Goal: Transaction & Acquisition: Book appointment/travel/reservation

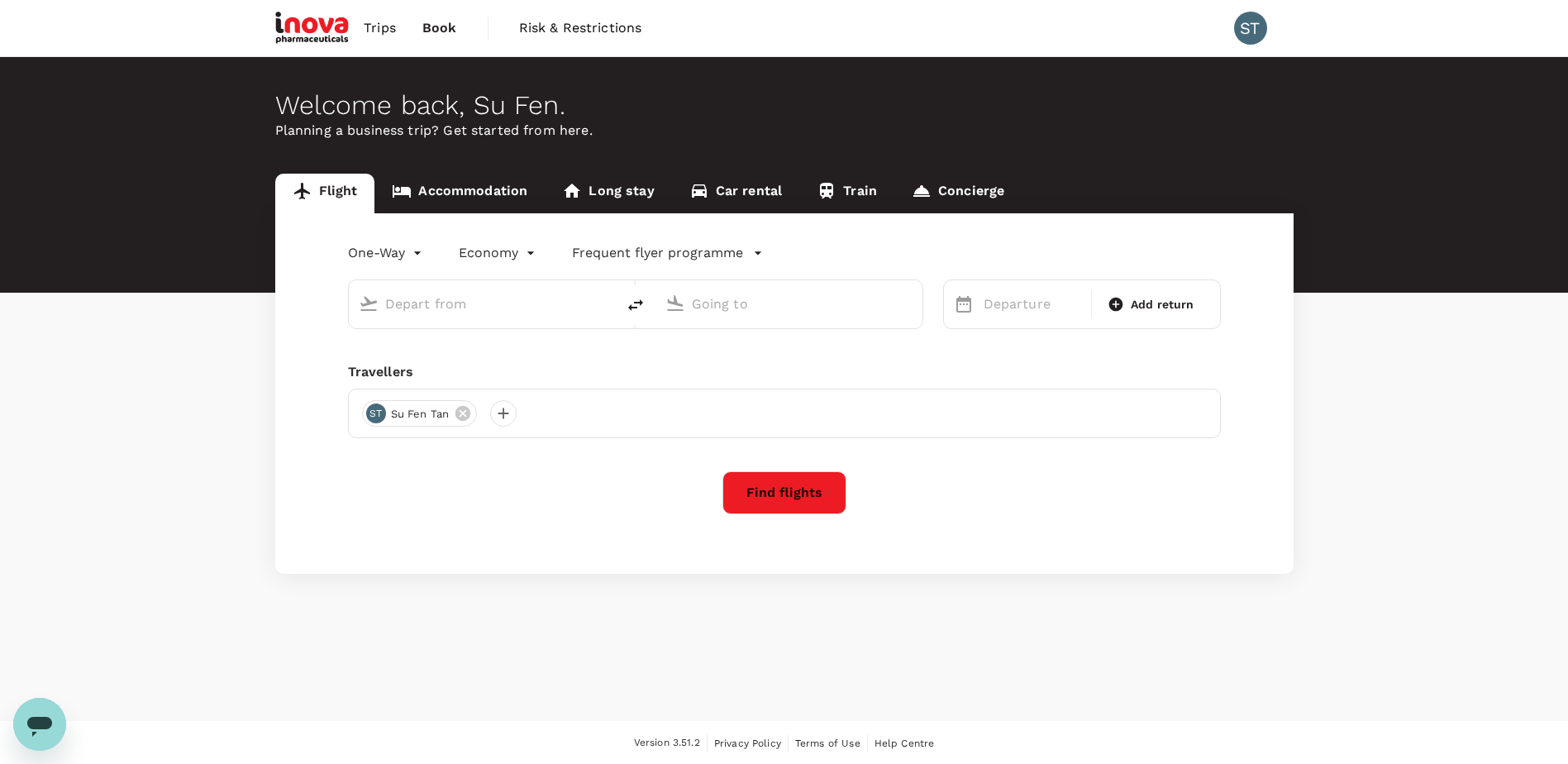
click at [485, 192] on link "Accommodation" at bounding box center [460, 194] width 171 height 40
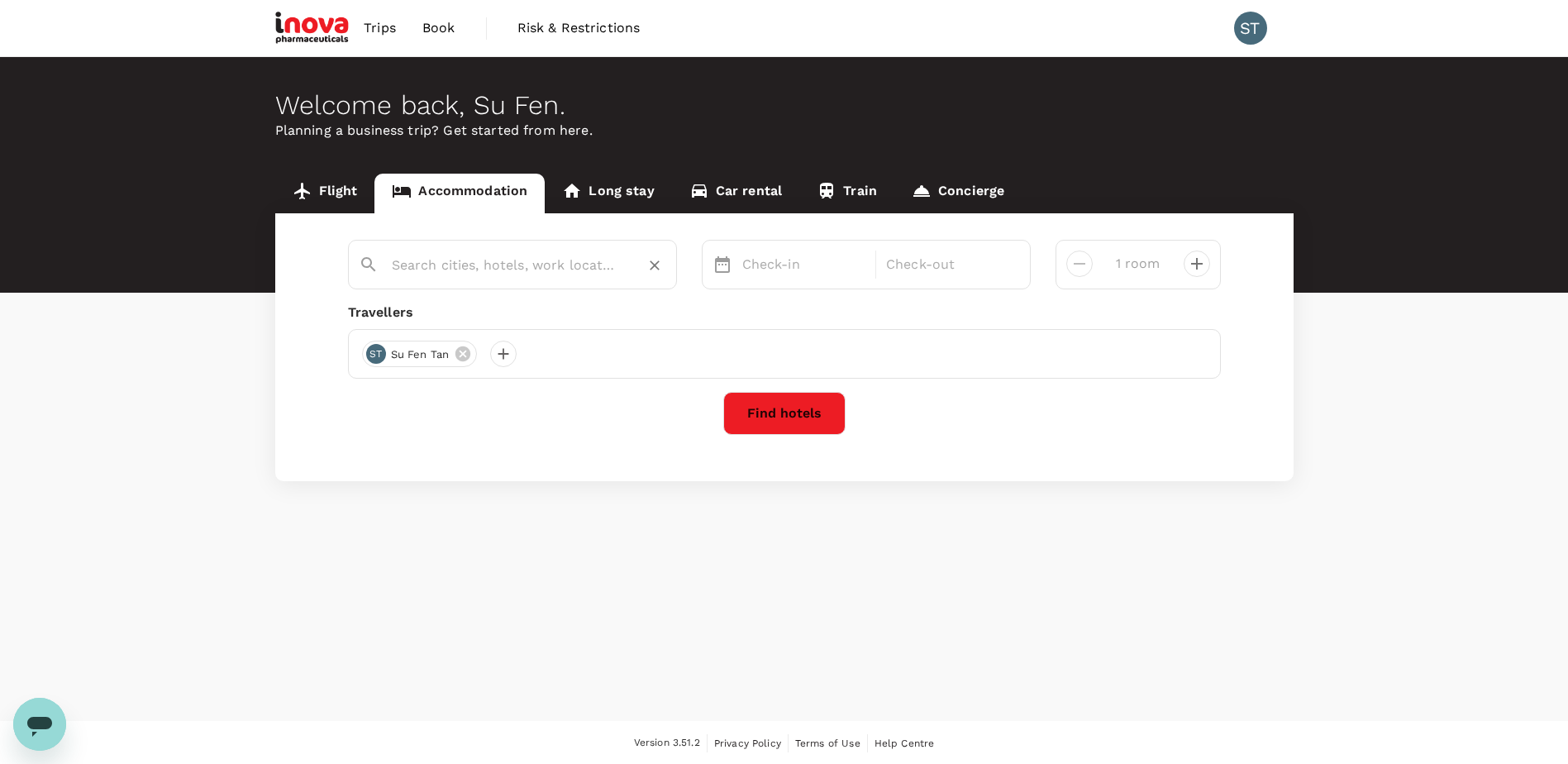
click at [480, 267] on input "text" at bounding box center [505, 264] width 228 height 26
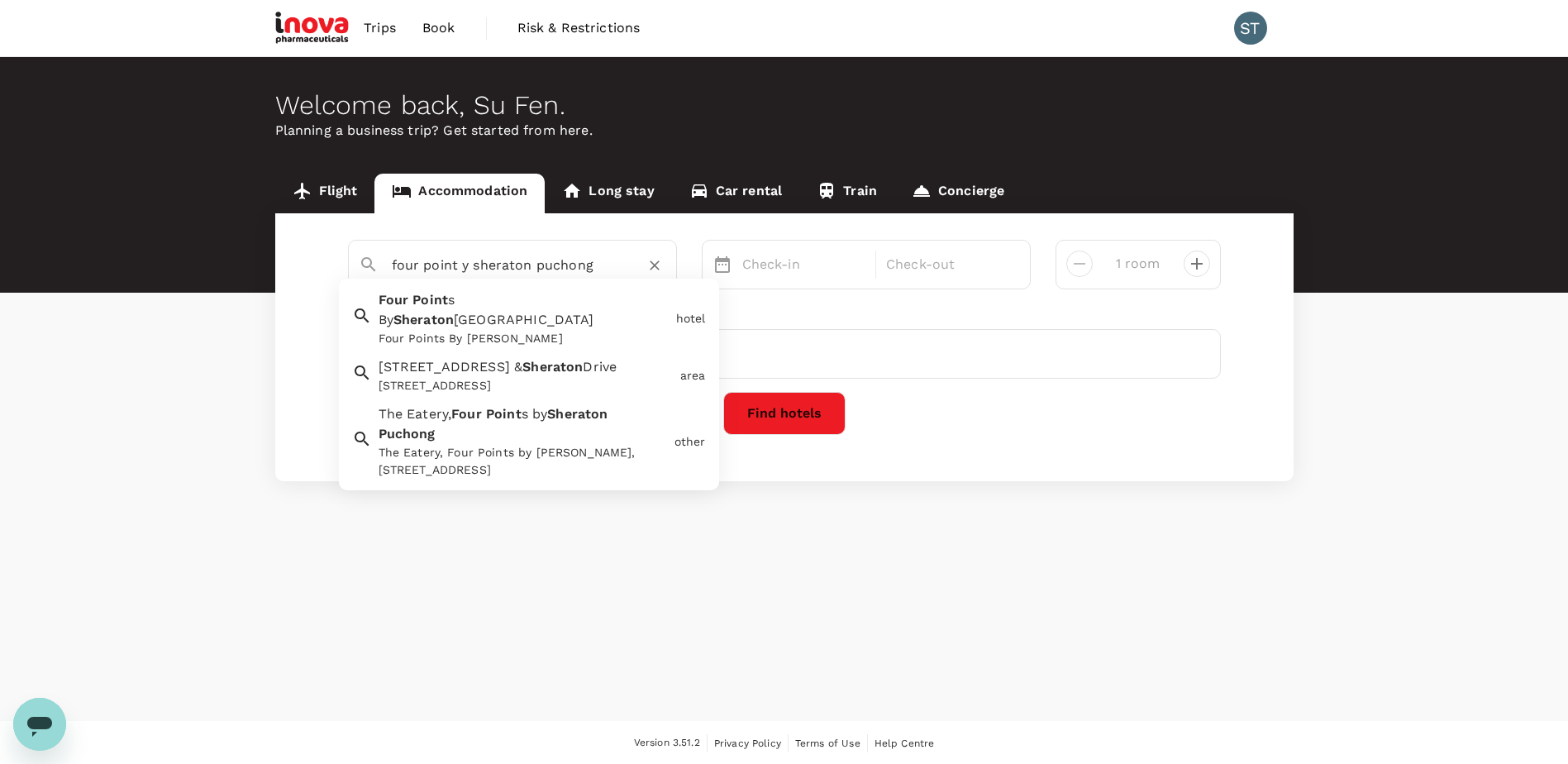
click at [454, 456] on div "The Eatery, Four Points by Sheraton Puchong, Jalan Puteri 1/2, Bandar Puteri Pu…" at bounding box center [523, 461] width 289 height 34
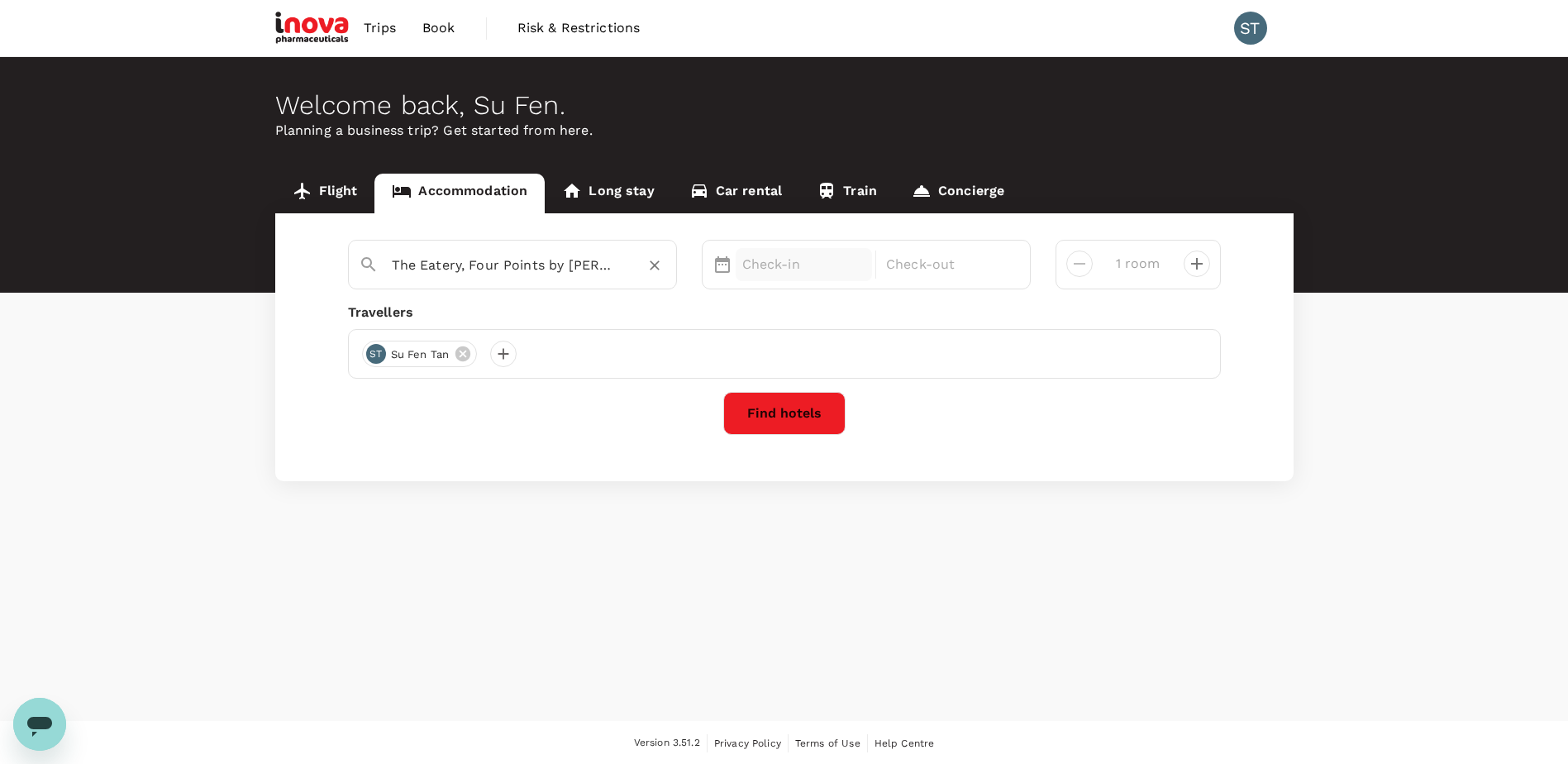
type input "The Eatery, Four Points by Sheraton Puchong"
click at [783, 258] on p "Check-in" at bounding box center [804, 264] width 124 height 20
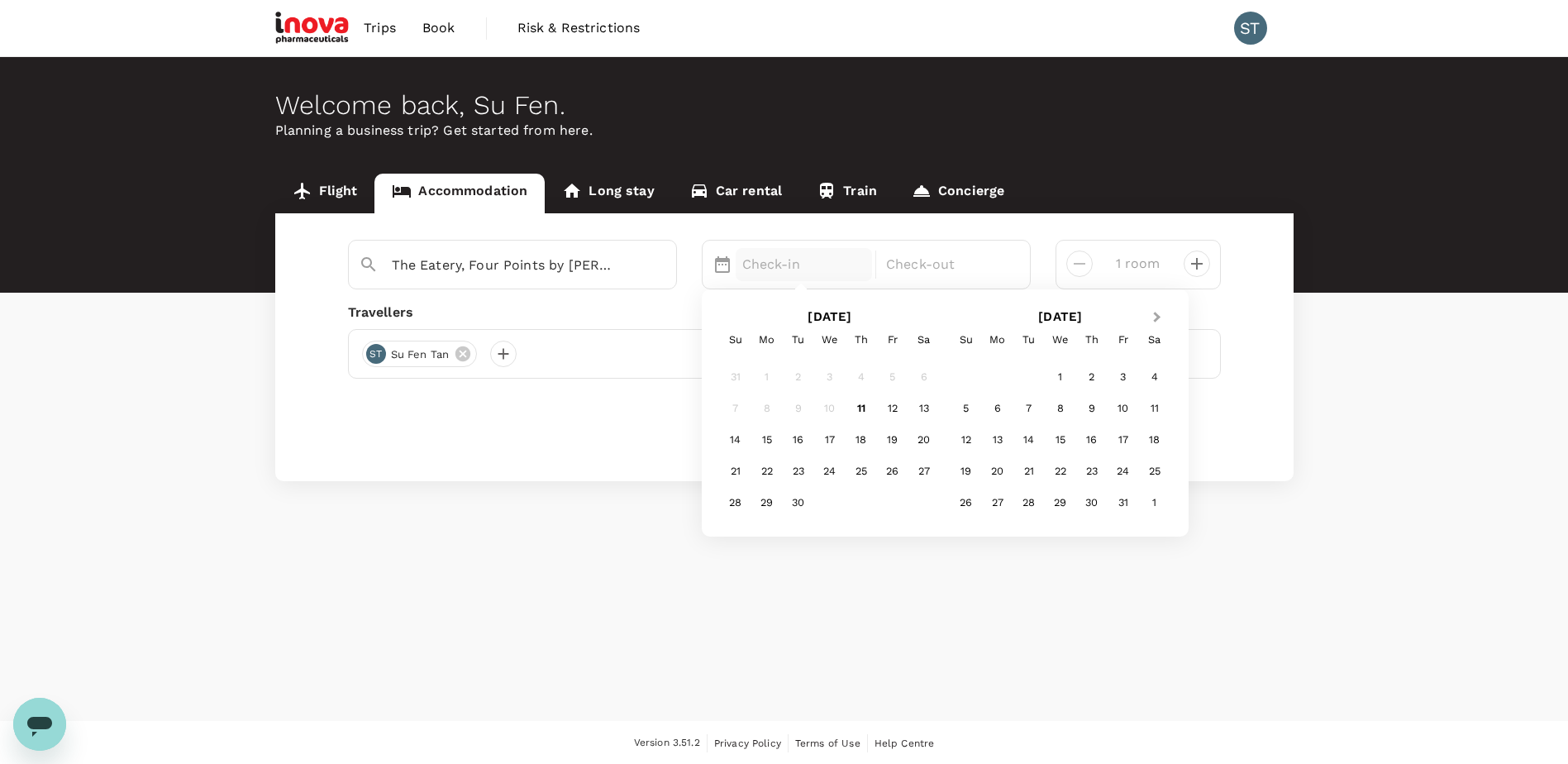
click at [1157, 316] on span "Next Month" at bounding box center [1157, 318] width 0 height 19
click at [794, 439] on div "14" at bounding box center [798, 440] width 31 height 31
click at [890, 443] on div "17" at bounding box center [892, 440] width 31 height 31
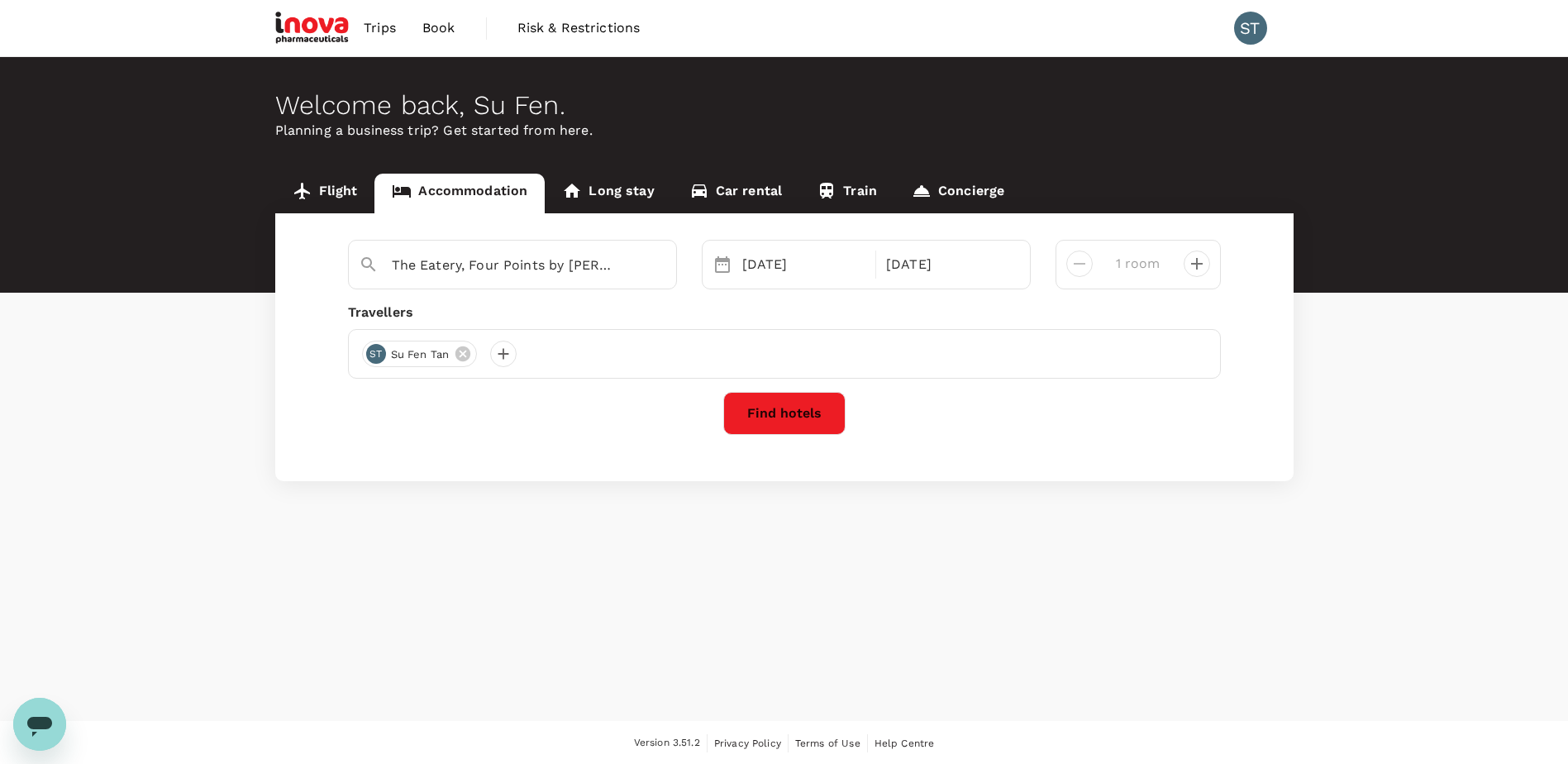
click at [1202, 267] on icon "decrease" at bounding box center [1196, 263] width 20 height 20
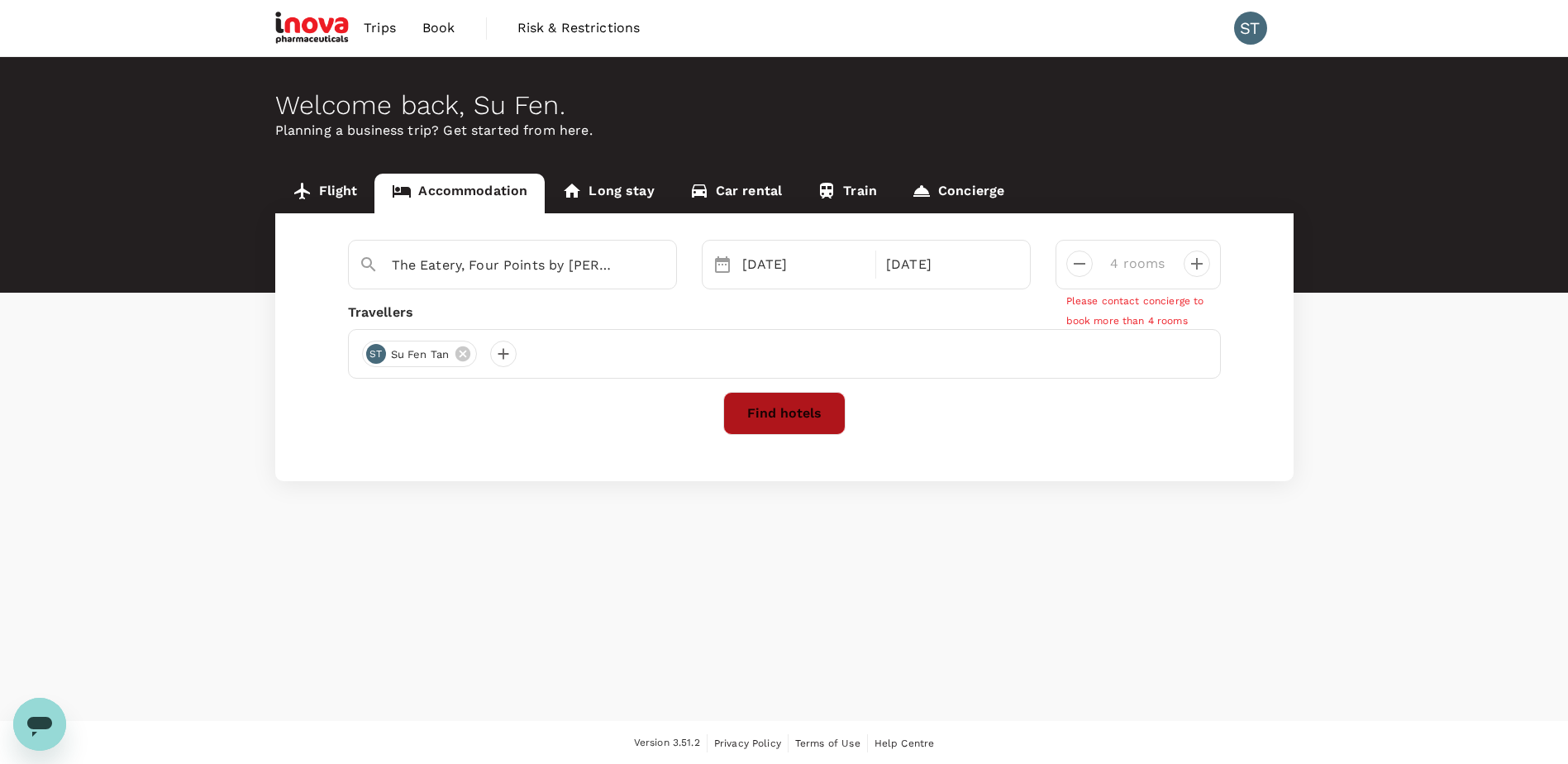
click at [763, 405] on button "Find hotels" at bounding box center [784, 413] width 122 height 43
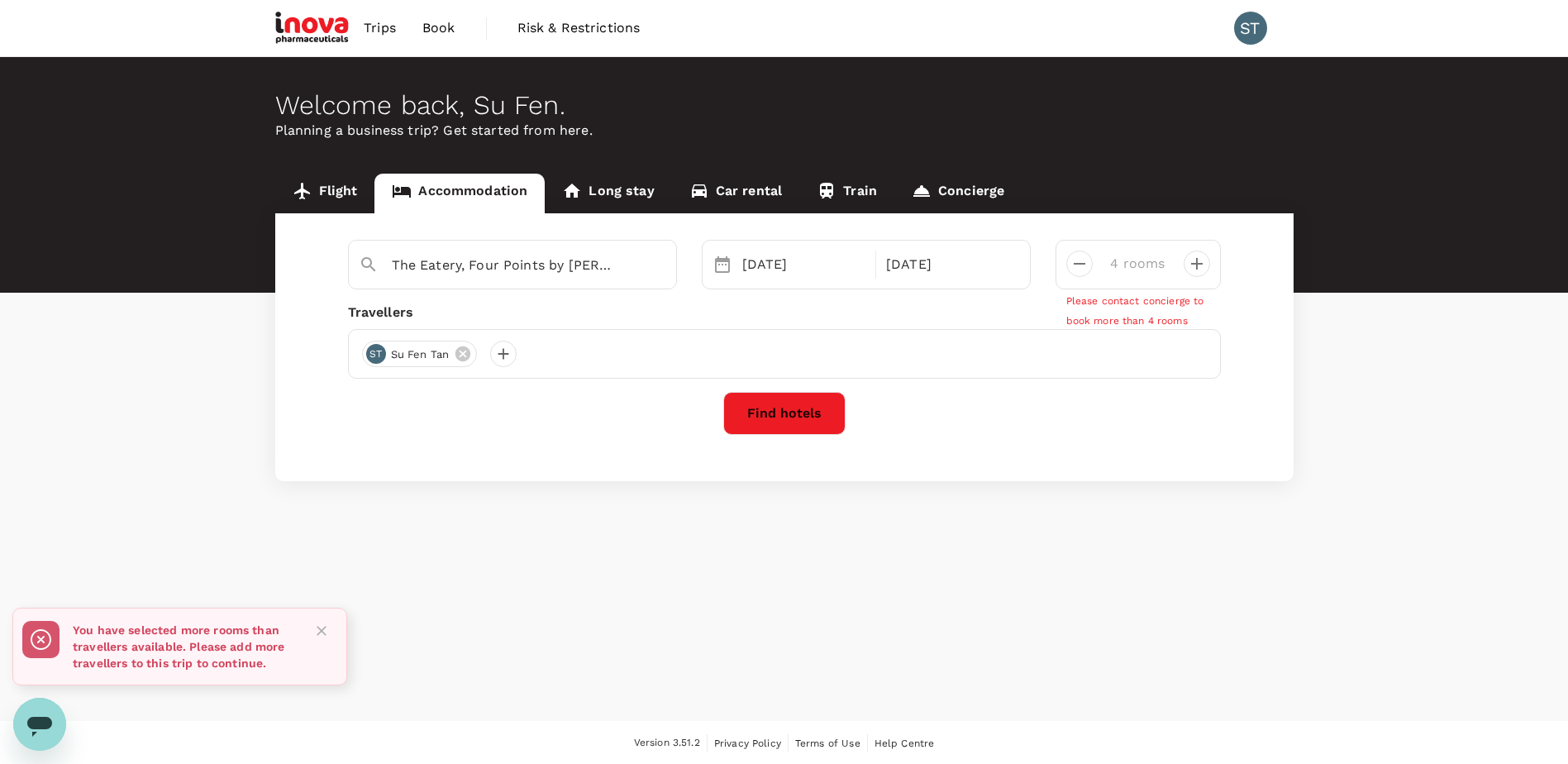
click at [1091, 272] on div at bounding box center [1073, 258] width 40 height 40
click at [1083, 269] on icon "decrease" at bounding box center [1079, 263] width 20 height 20
click at [810, 399] on button "Find hotels" at bounding box center [784, 413] width 122 height 43
click at [1082, 263] on icon "decrease" at bounding box center [1079, 263] width 20 height 20
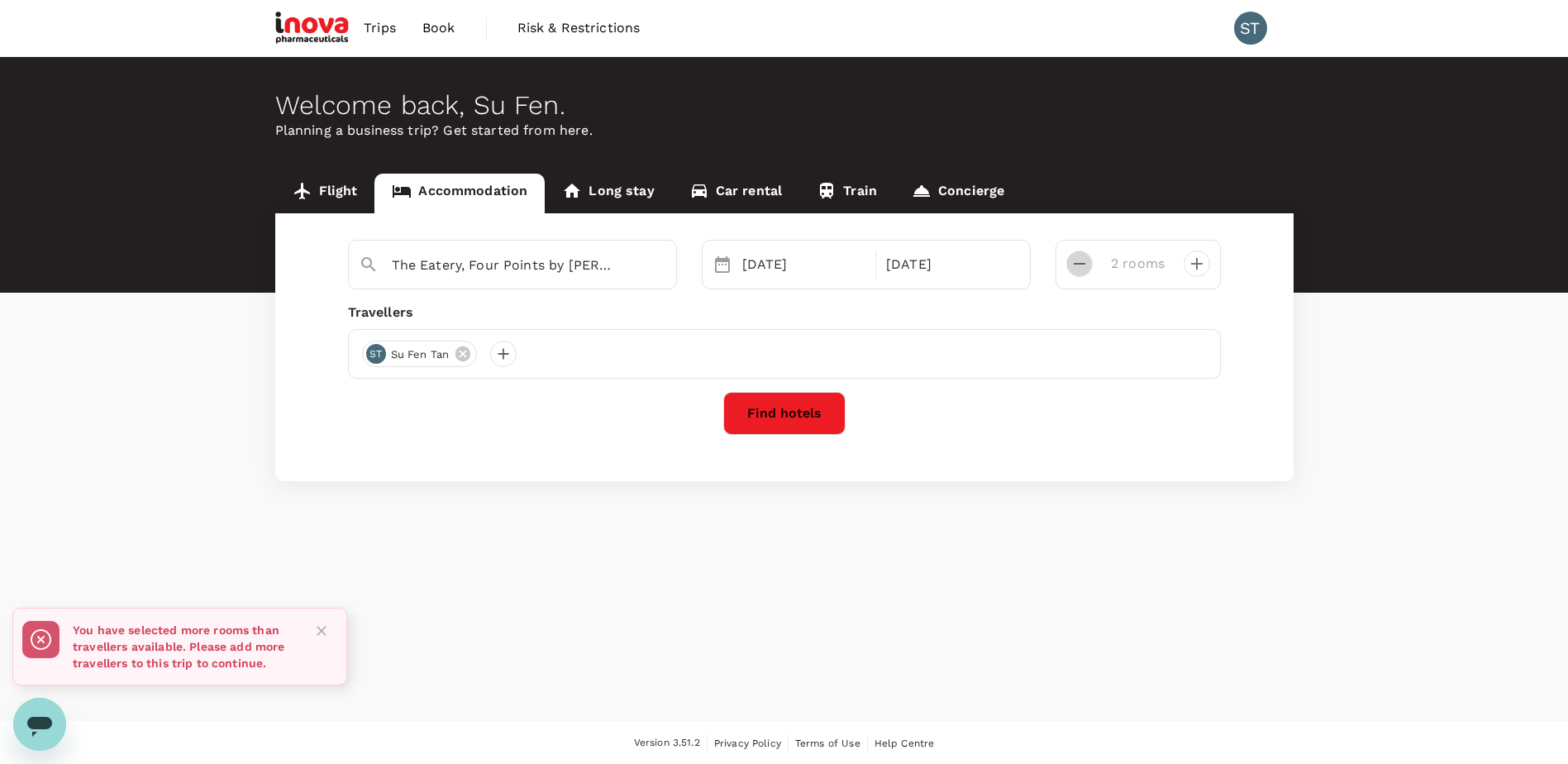
type input "1 room"
click at [765, 403] on button "Find hotels" at bounding box center [784, 413] width 122 height 43
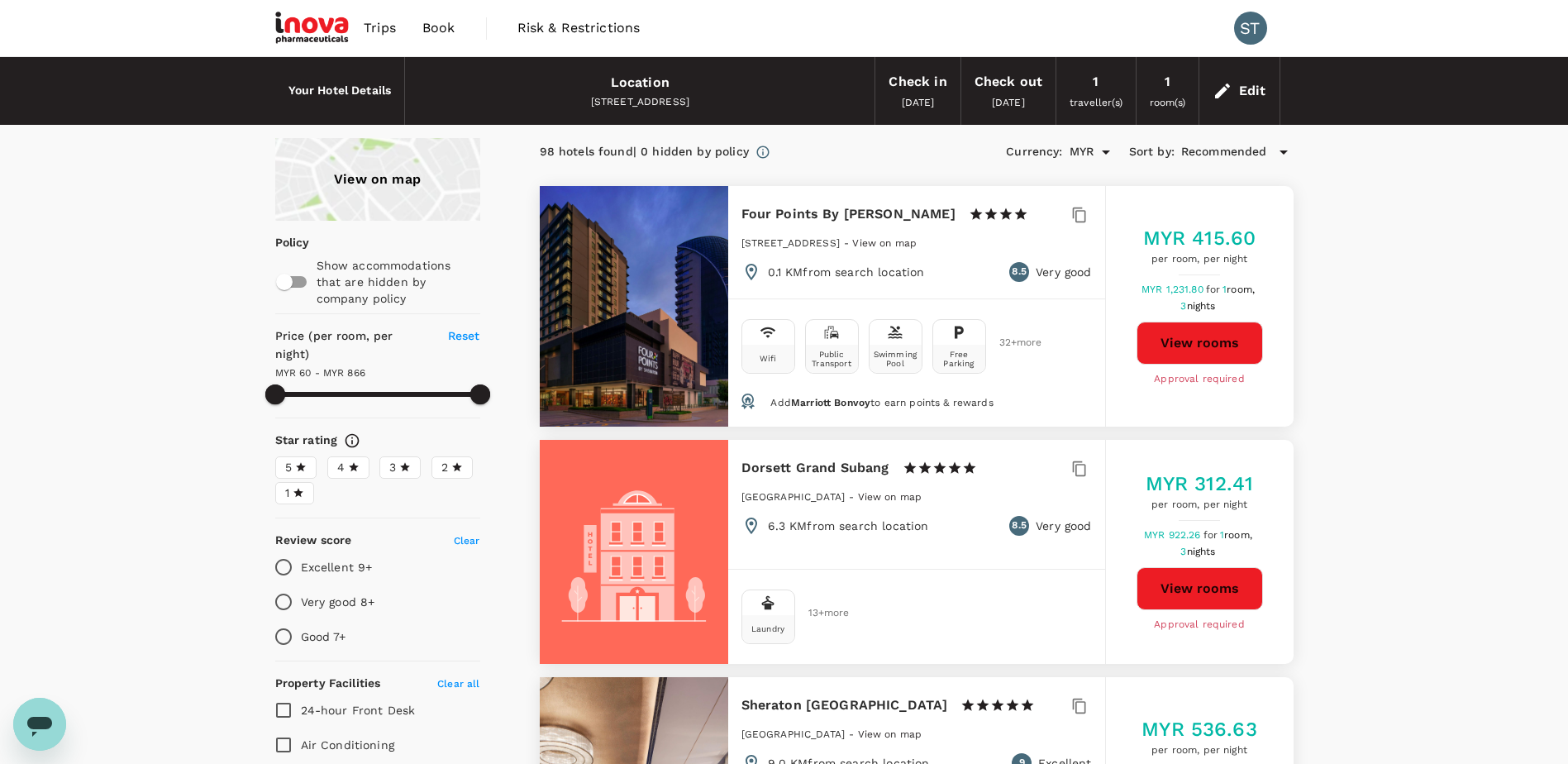
type input "865.45"
click at [1166, 351] on button "View rooms" at bounding box center [1199, 342] width 127 height 43
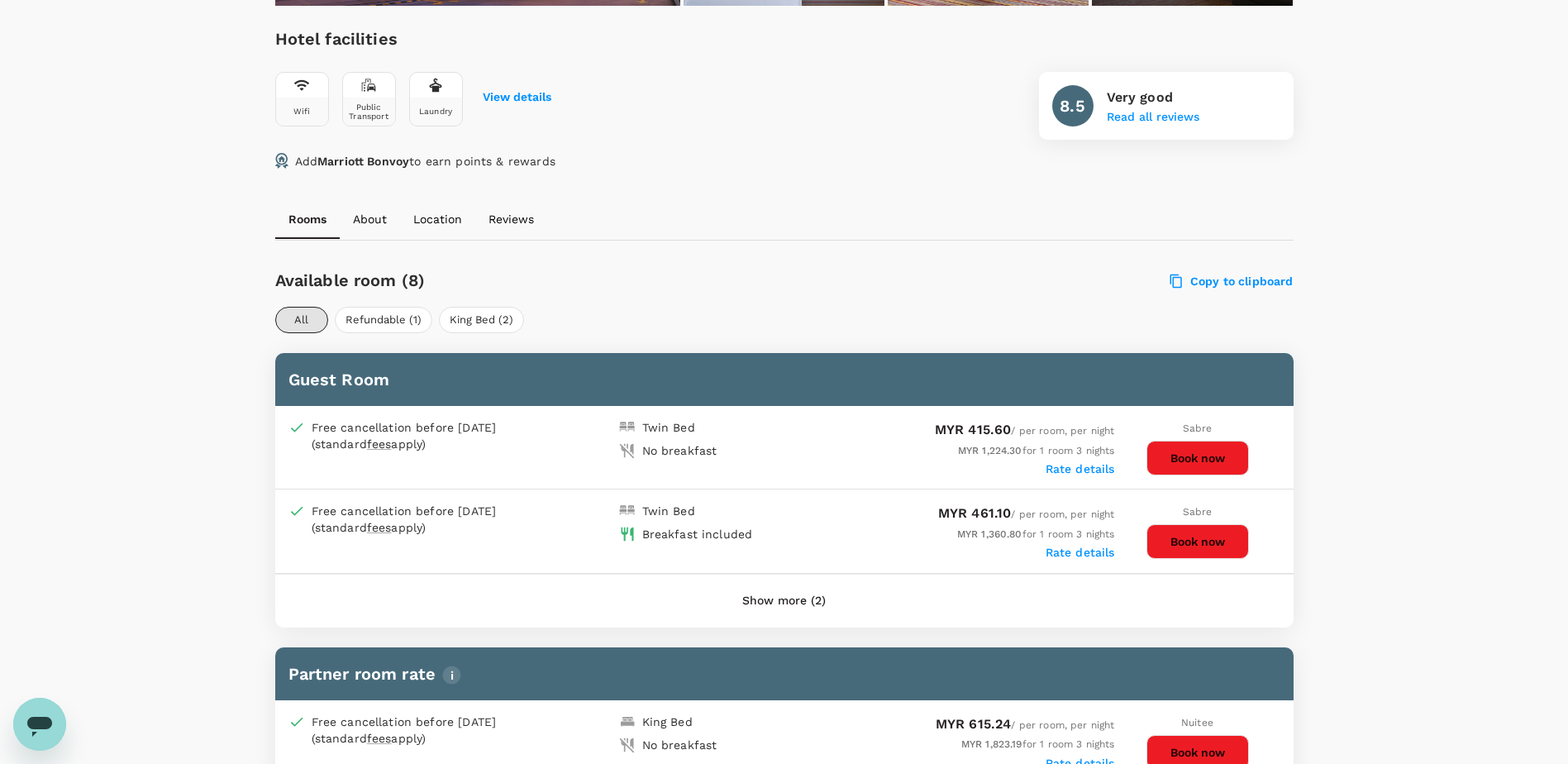
scroll to position [496, 0]
